Goal: Information Seeking & Learning: Understand process/instructions

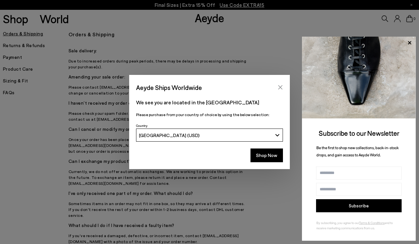
click at [282, 87] on icon "Close" at bounding box center [279, 87] width 5 height 5
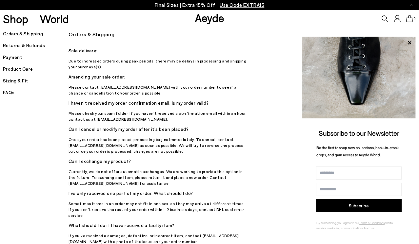
click at [414, 42] on img at bounding box center [359, 78] width 114 height 82
click at [410, 42] on icon at bounding box center [409, 43] width 9 height 9
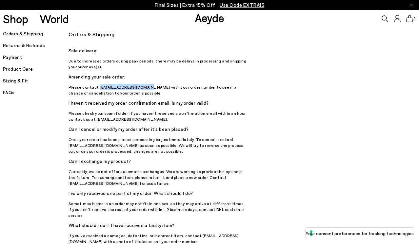
drag, startPoint x: 96, startPoint y: 88, endPoint x: 145, endPoint y: 88, distance: 48.8
click at [145, 88] on p "Please contact [EMAIL_ADDRESS][DOMAIN_NAME] with your order number to see if a …" at bounding box center [158, 90] width 180 height 12
click at [34, 47] on h5 "Returns & Refunds" at bounding box center [36, 45] width 66 height 9
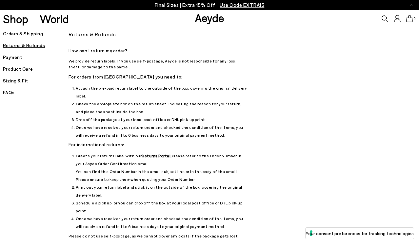
click at [144, 154] on u "Returns Portal." at bounding box center [156, 156] width 30 height 5
